Goal: Check status

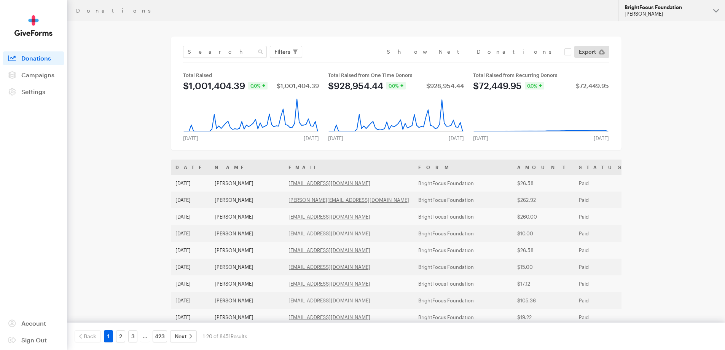
click at [662, 9] on div "BrightFocus Foundation" at bounding box center [666, 7] width 83 height 6
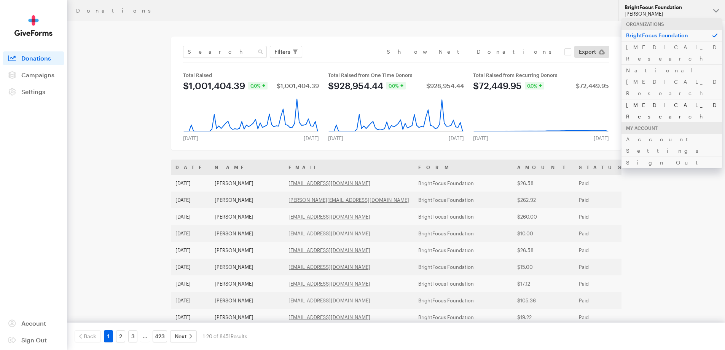
click at [647, 99] on link "[MEDICAL_DATA] Research" at bounding box center [672, 110] width 101 height 23
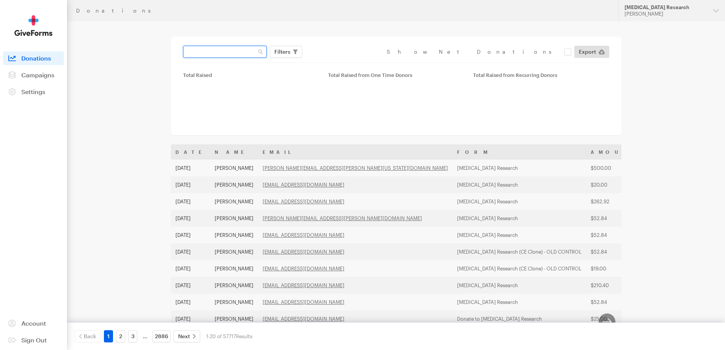
click at [200, 52] on input "text" at bounding box center [225, 52] width 84 height 12
paste input "[EMAIL_ADDRESS][DOMAIN_NAME]"
type input "[EMAIL_ADDRESS][DOMAIN_NAME]"
click at [340, 62] on button "Apply" at bounding box center [352, 68] width 24 height 12
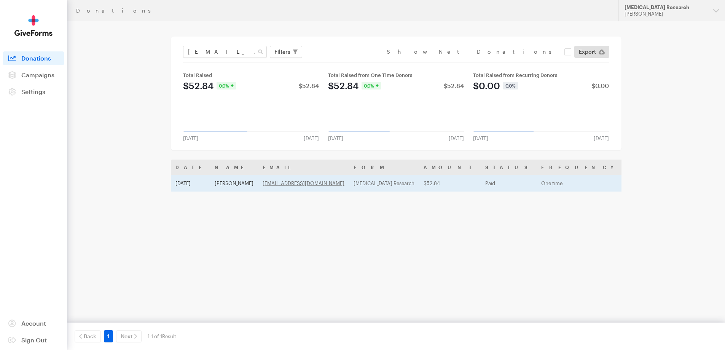
click at [203, 185] on td "Aug 19, 2025" at bounding box center [190, 183] width 39 height 17
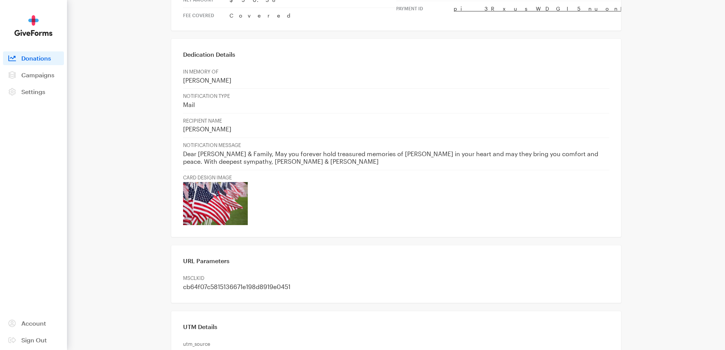
scroll to position [343, 0]
